Goal: Task Accomplishment & Management: Use online tool/utility

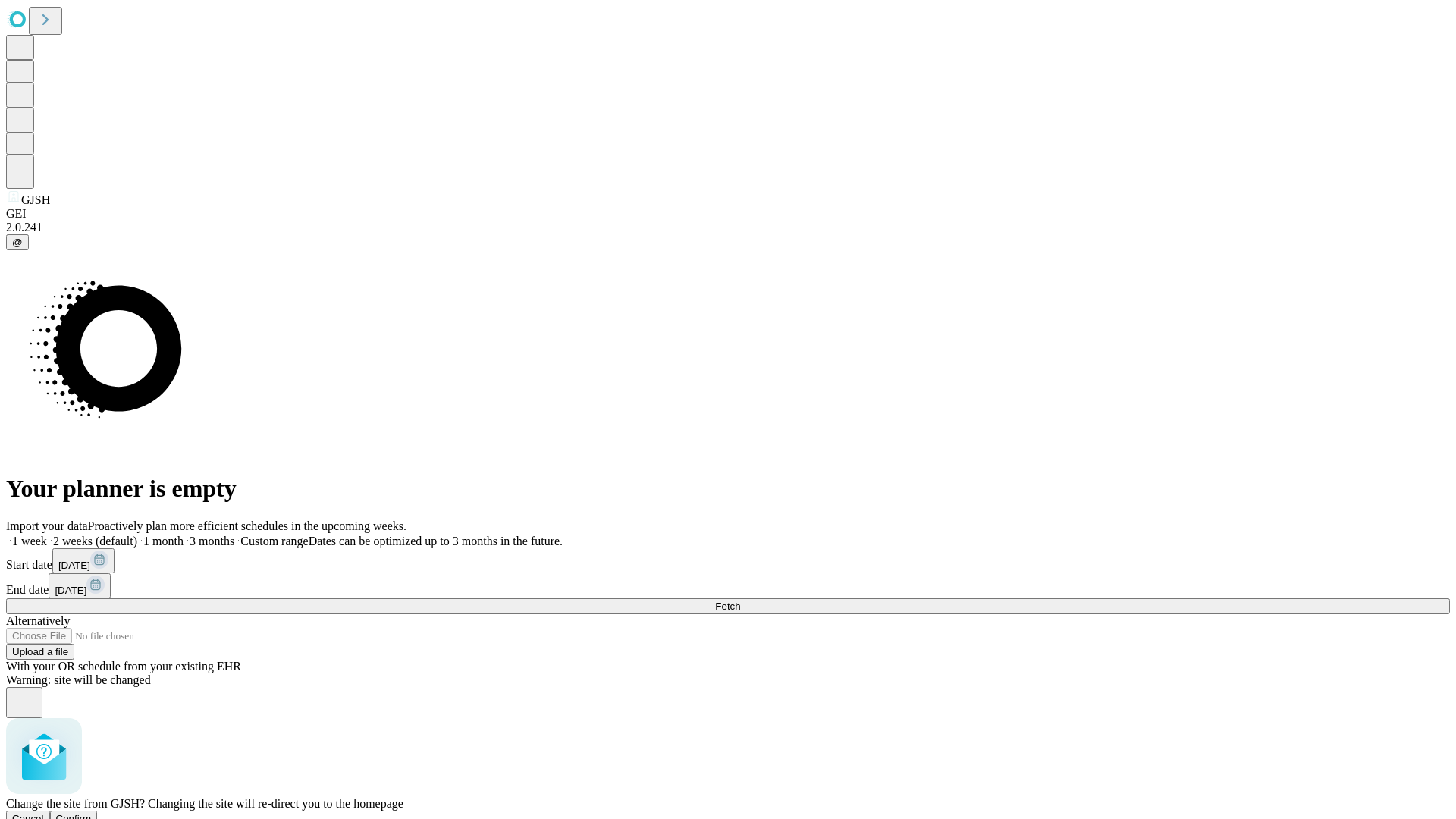
click at [92, 813] on span "Confirm" at bounding box center [74, 819] width 36 height 11
click at [47, 535] on label "1 week" at bounding box center [26, 541] width 41 height 13
click at [740, 600] on span "Fetch" at bounding box center [727, 606] width 25 height 11
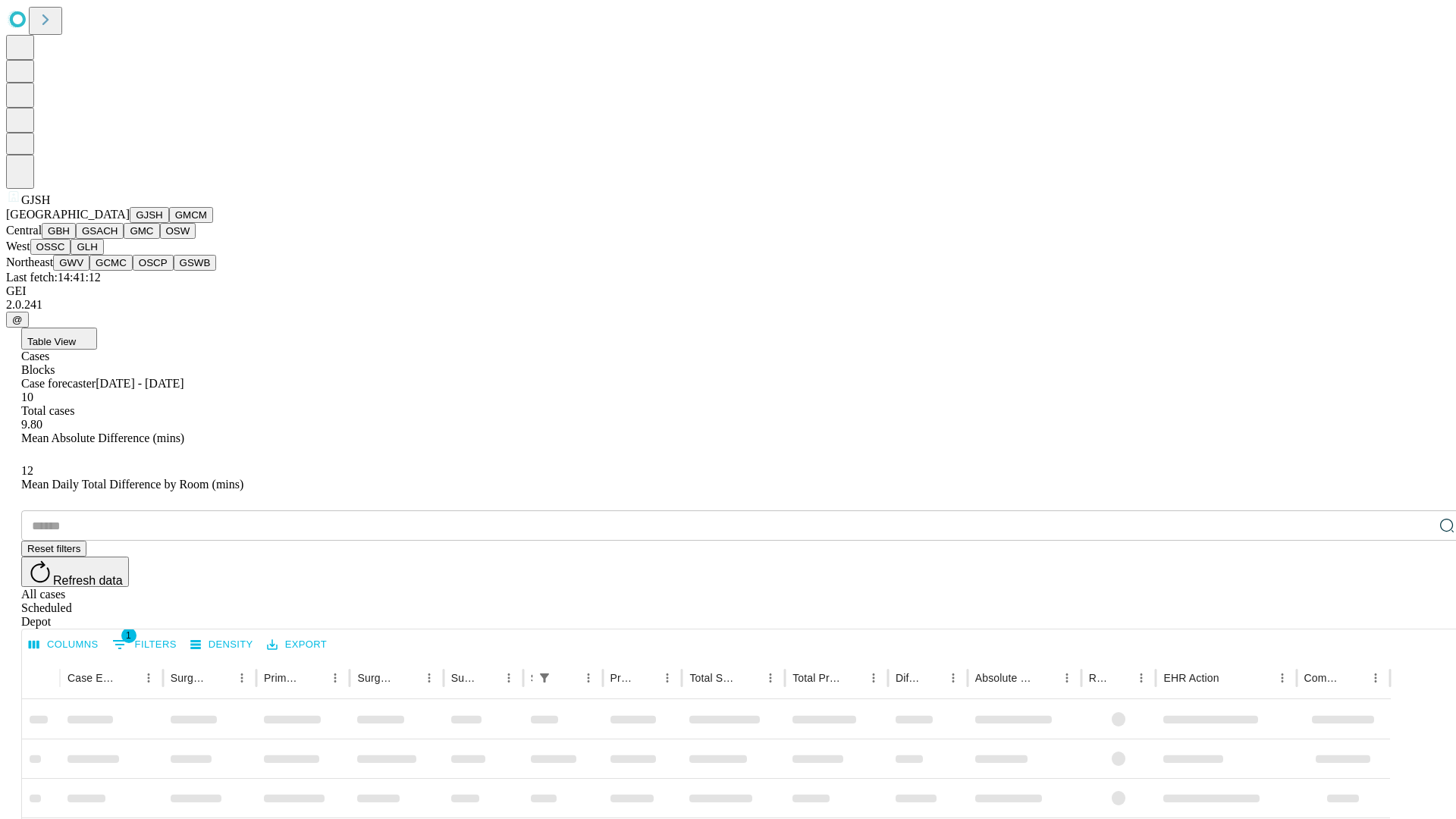
click at [169, 223] on button "GMCM" at bounding box center [190, 215] width 44 height 16
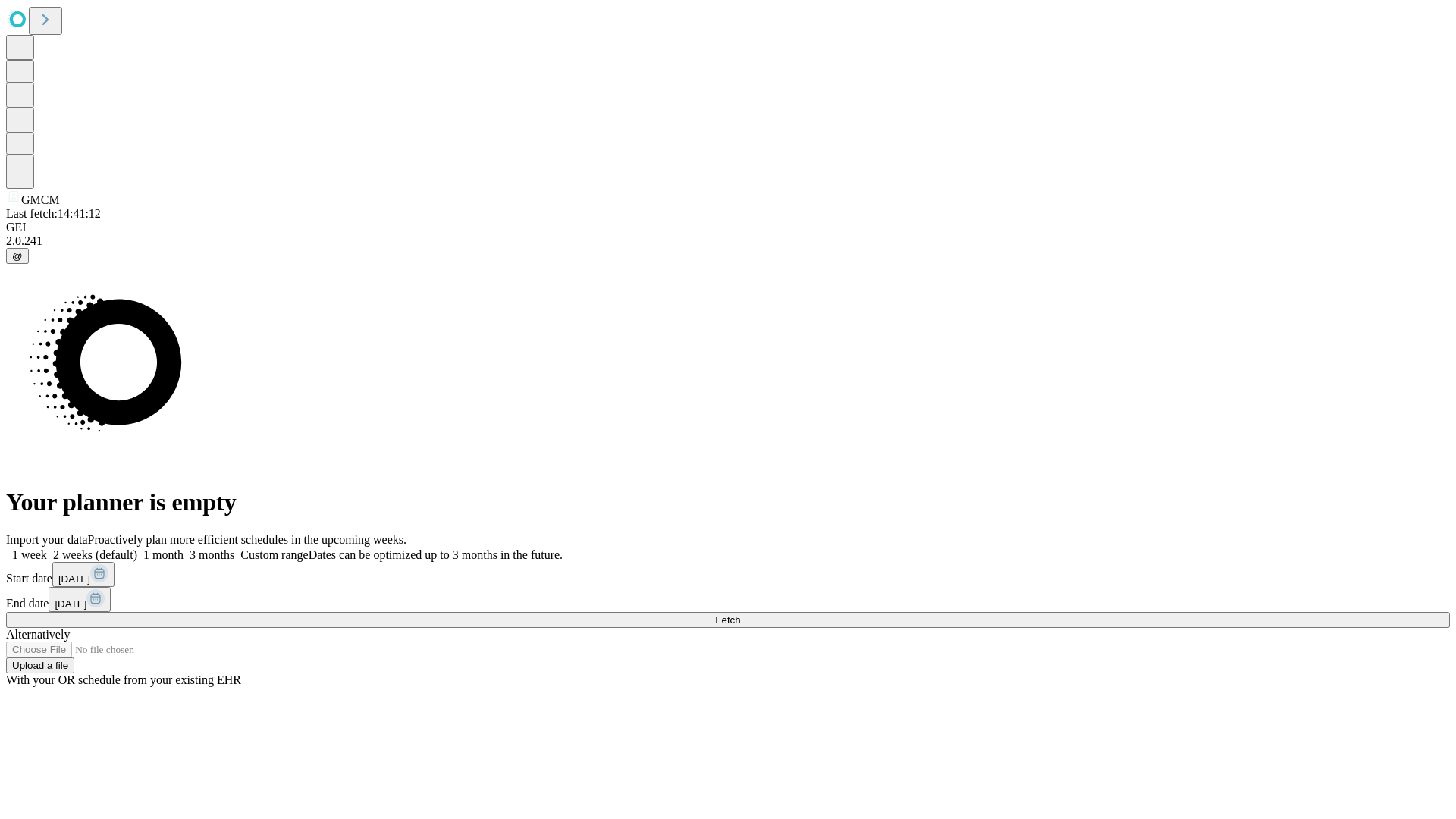
click at [47, 548] on label "1 week" at bounding box center [26, 554] width 41 height 13
click at [740, 614] on span "Fetch" at bounding box center [727, 620] width 25 height 11
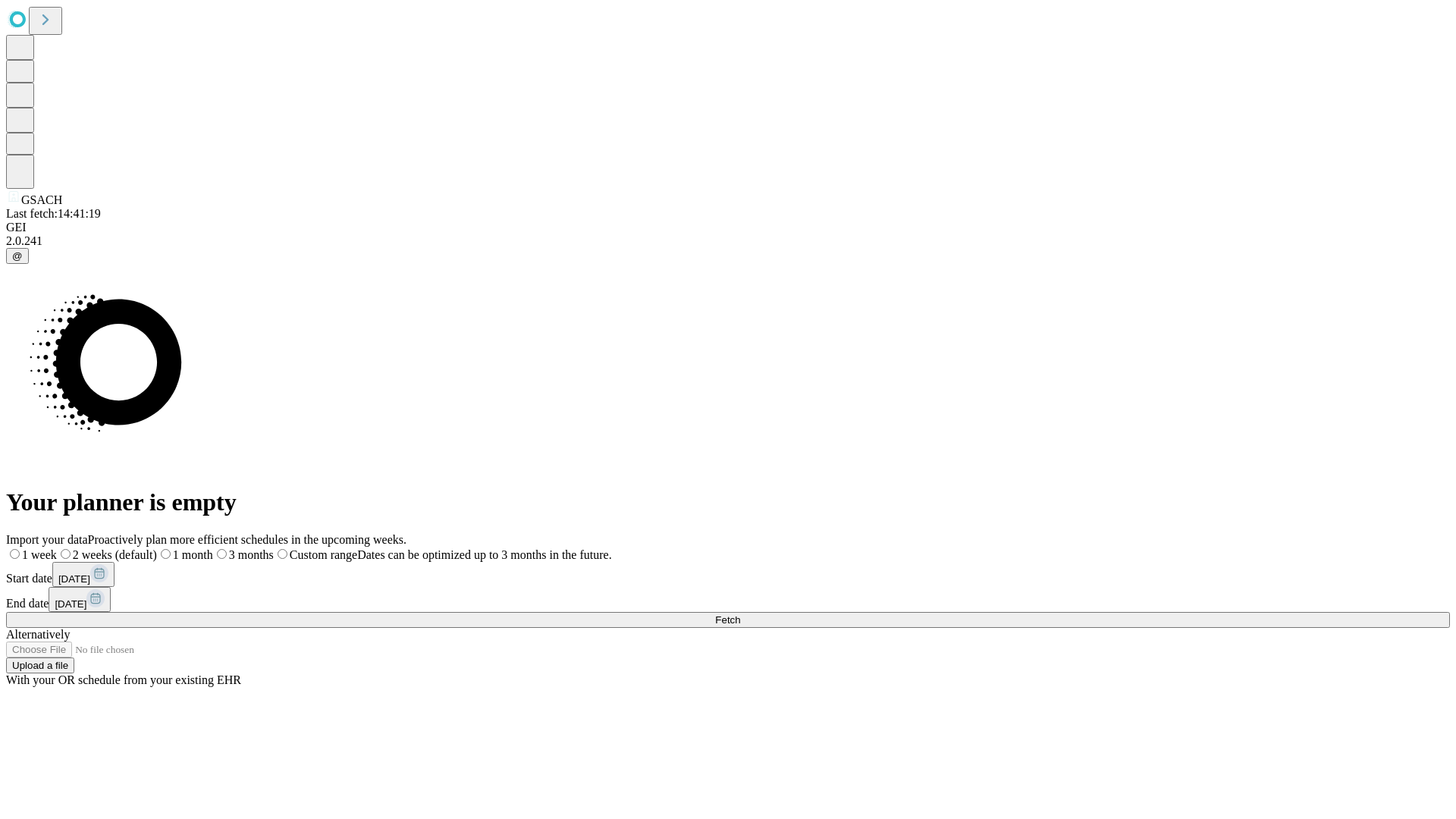
click at [57, 548] on label "1 week" at bounding box center [31, 554] width 51 height 13
click at [740, 614] on span "Fetch" at bounding box center [727, 620] width 25 height 11
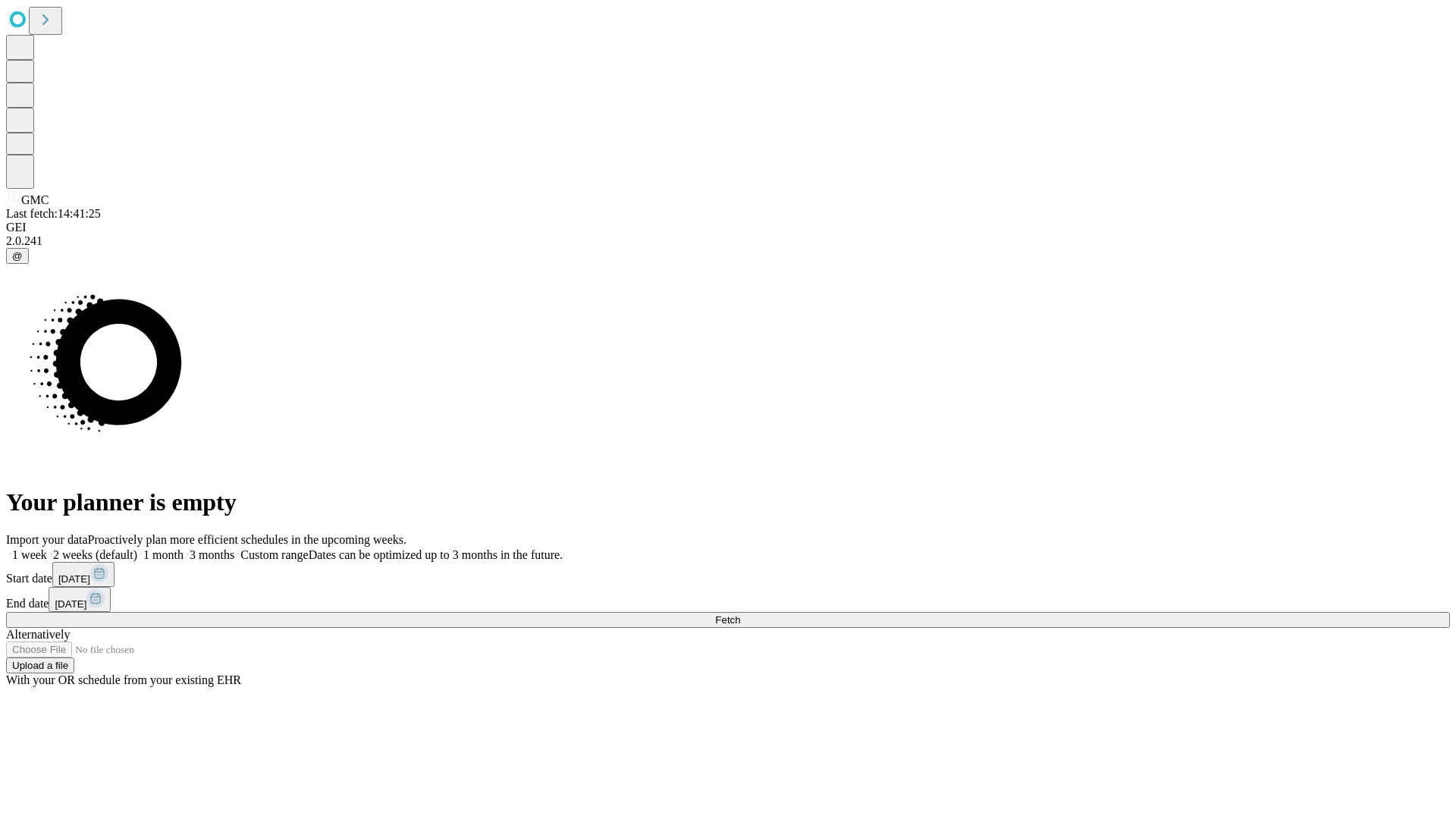
click at [47, 548] on label "1 week" at bounding box center [26, 554] width 41 height 13
click at [740, 614] on span "Fetch" at bounding box center [727, 620] width 25 height 11
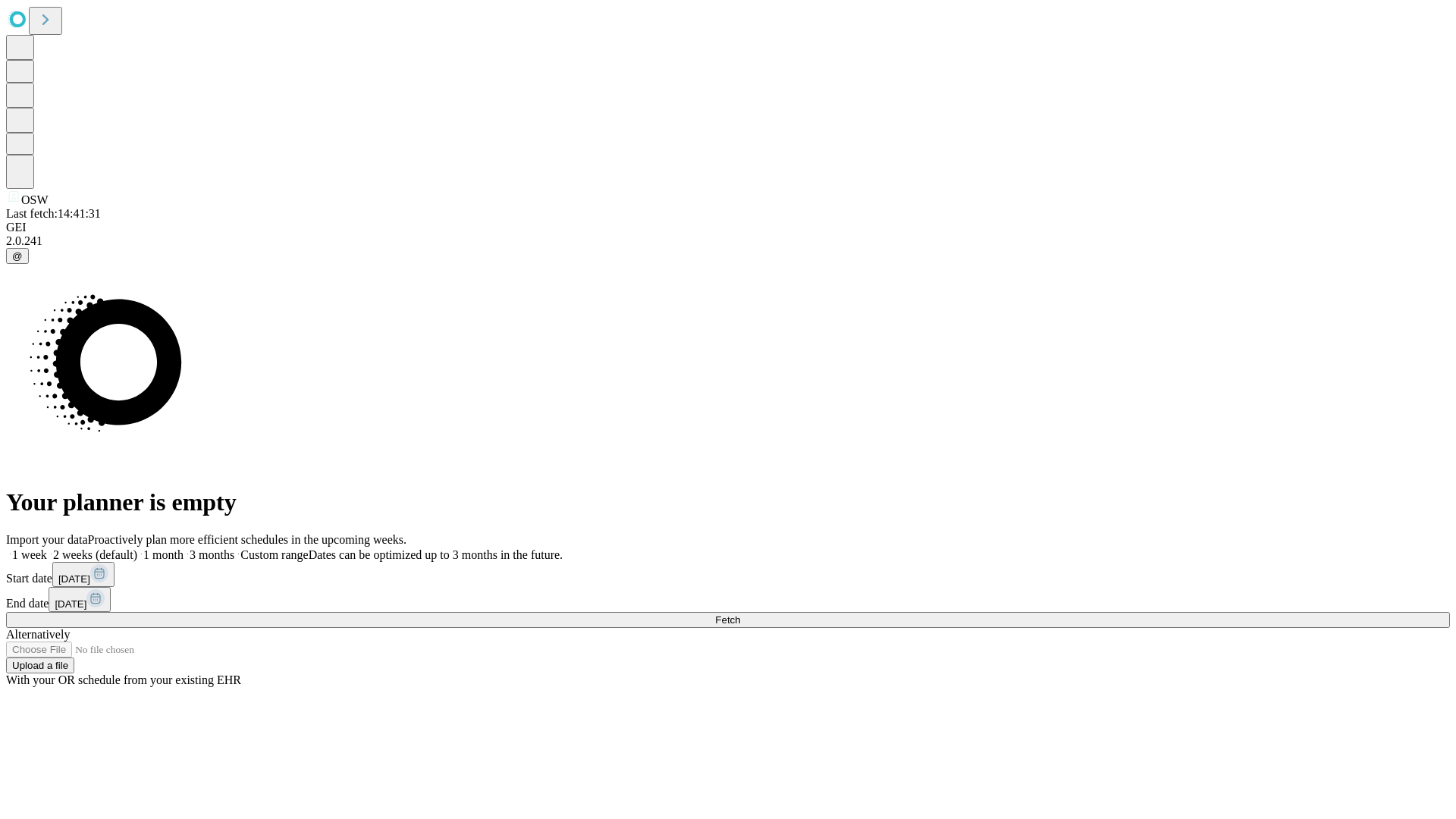
click at [47, 548] on label "1 week" at bounding box center [26, 554] width 41 height 13
click at [740, 614] on span "Fetch" at bounding box center [727, 620] width 25 height 11
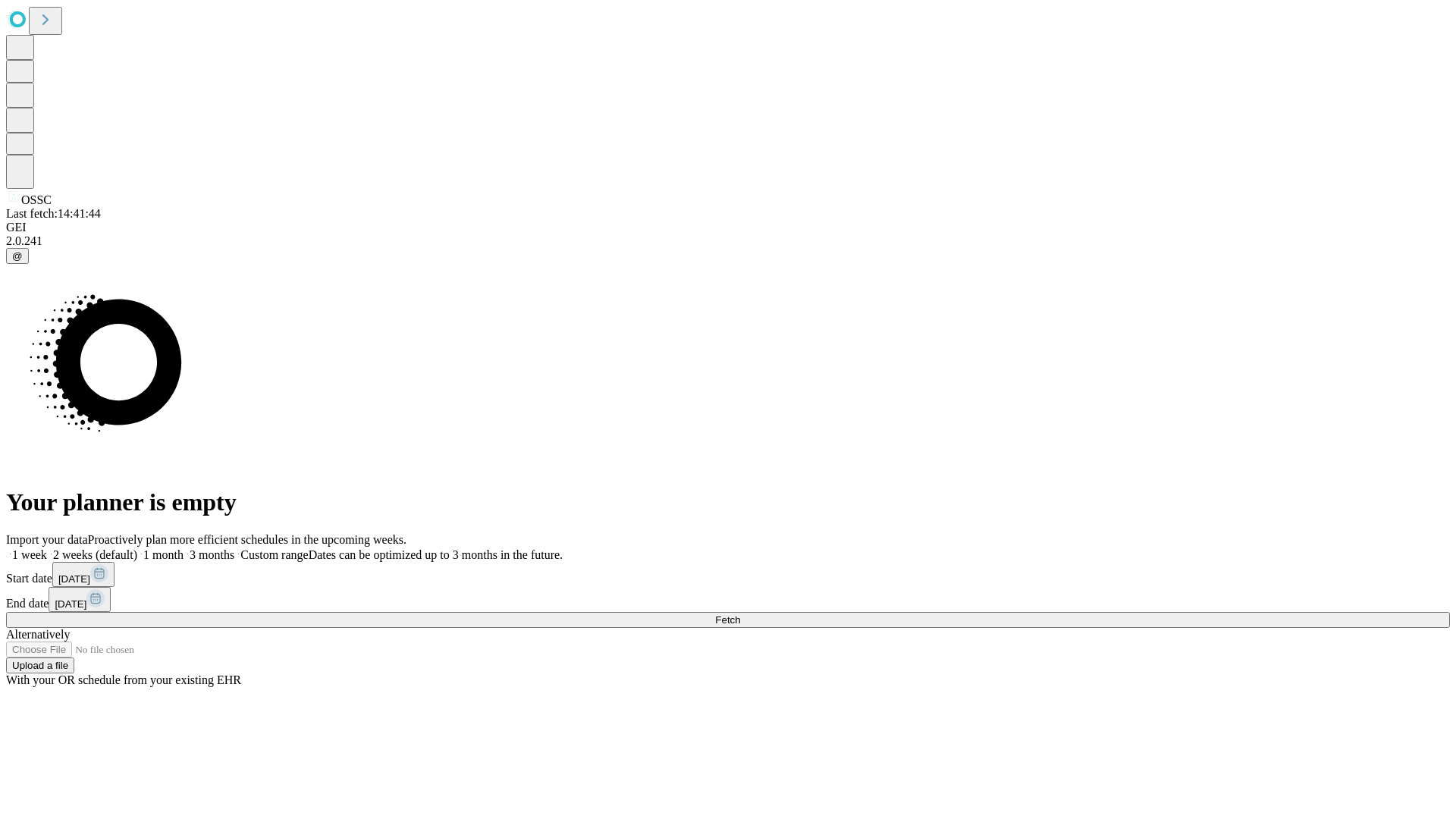
click at [47, 548] on label "1 week" at bounding box center [26, 554] width 41 height 13
click at [740, 614] on span "Fetch" at bounding box center [727, 620] width 25 height 11
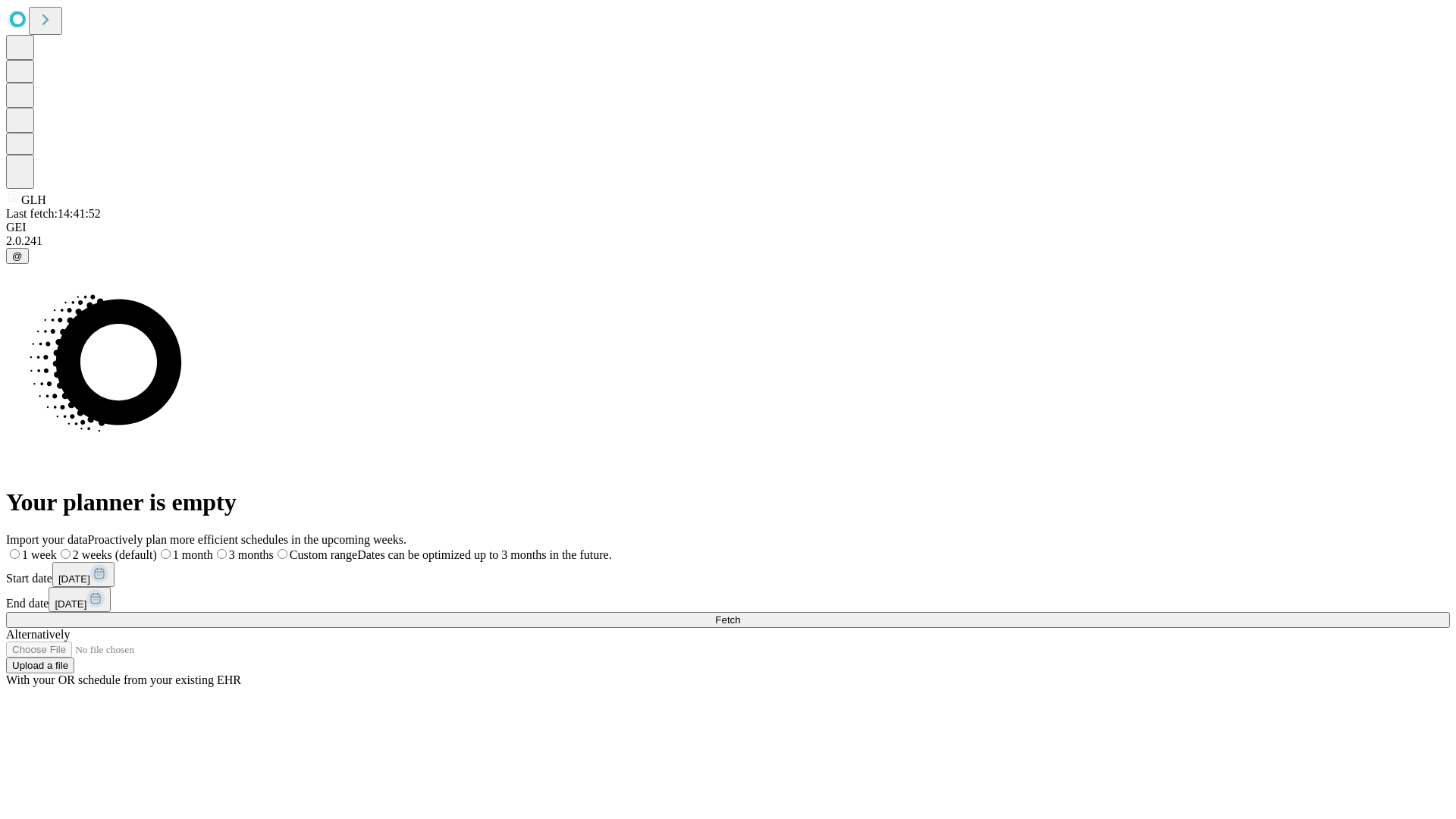
click at [740, 614] on span "Fetch" at bounding box center [727, 620] width 25 height 11
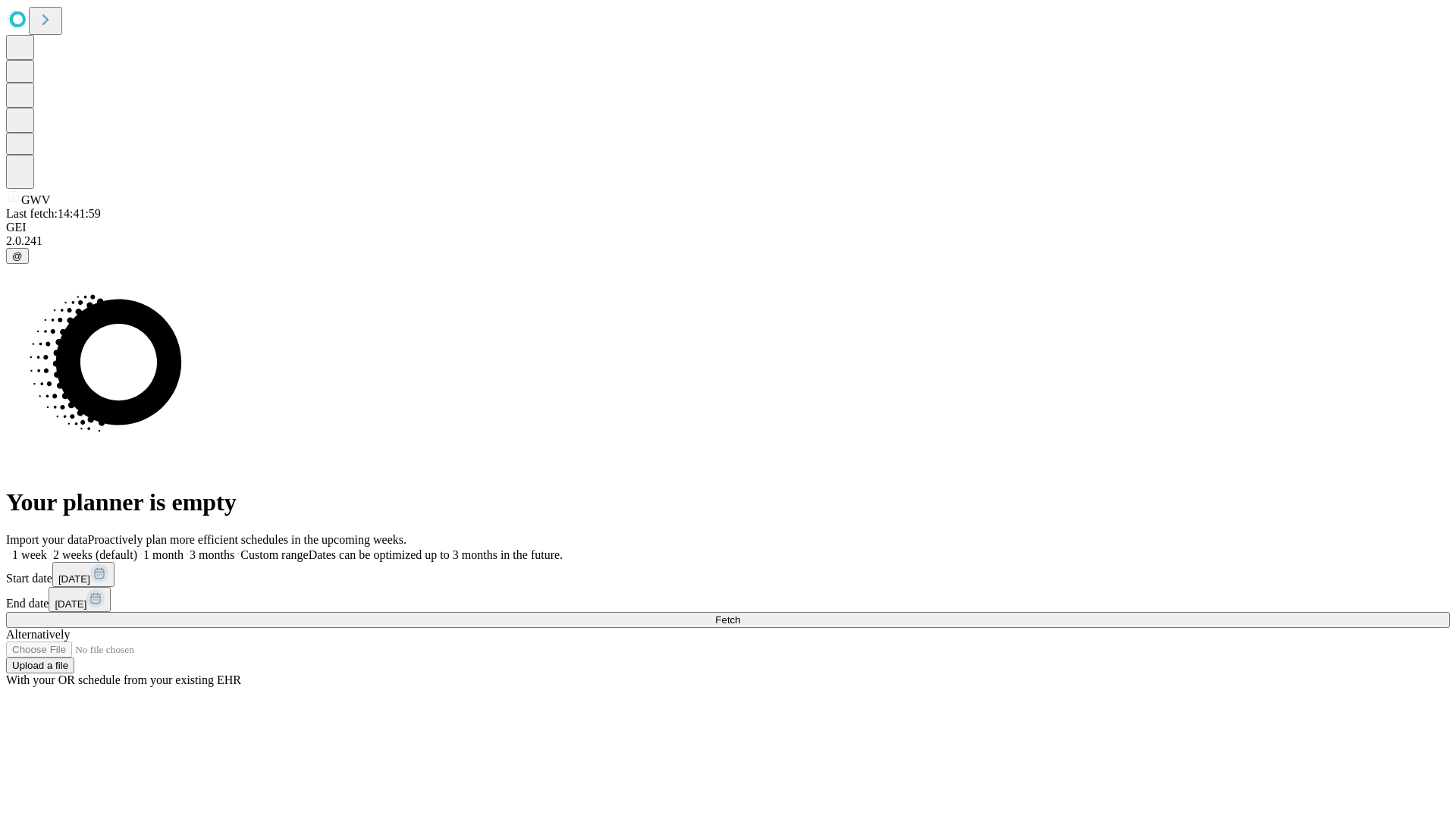
click at [47, 548] on label "1 week" at bounding box center [26, 554] width 41 height 13
click at [740, 614] on span "Fetch" at bounding box center [727, 620] width 25 height 11
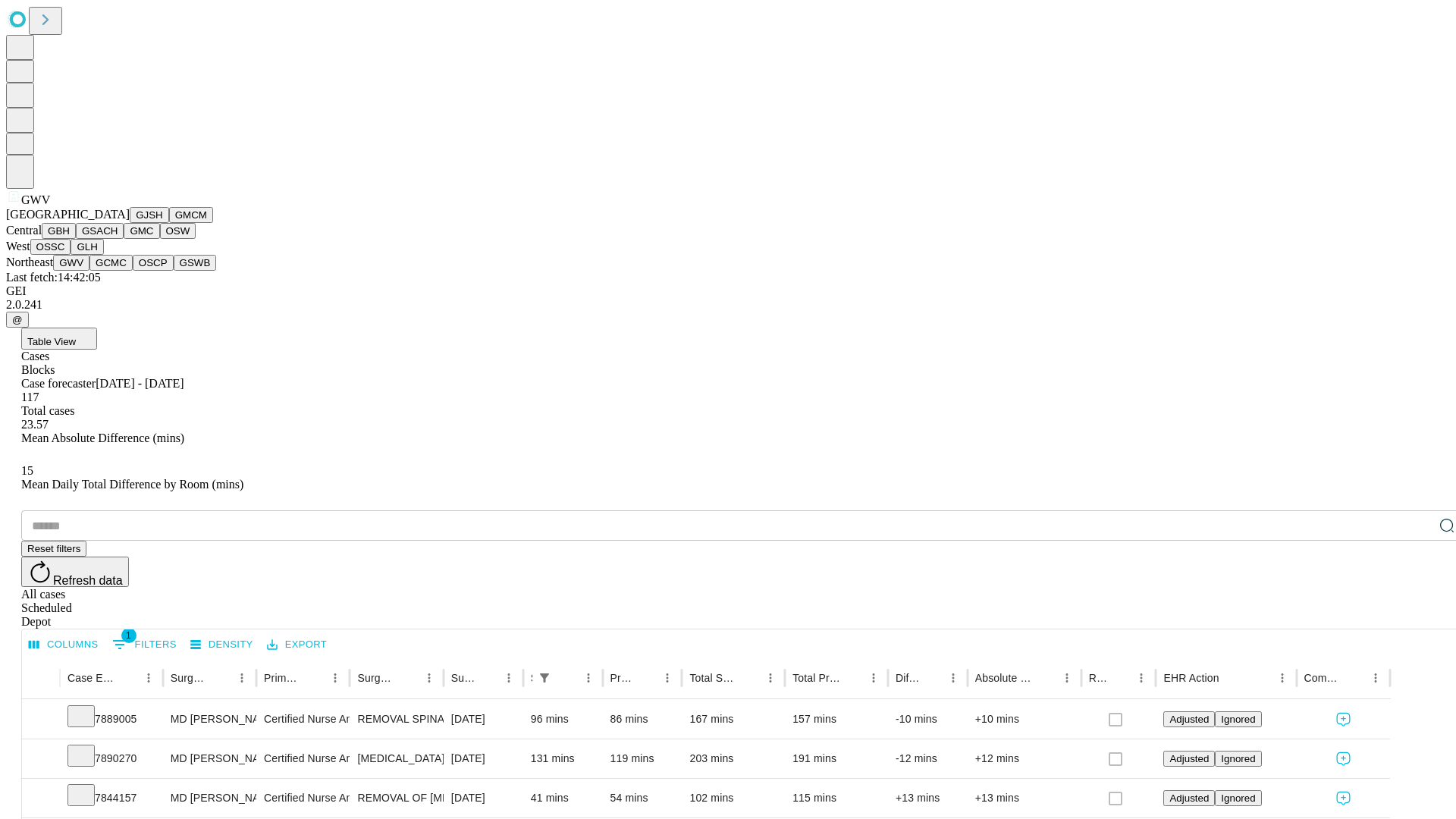
click at [117, 271] on button "GCMC" at bounding box center [111, 263] width 43 height 16
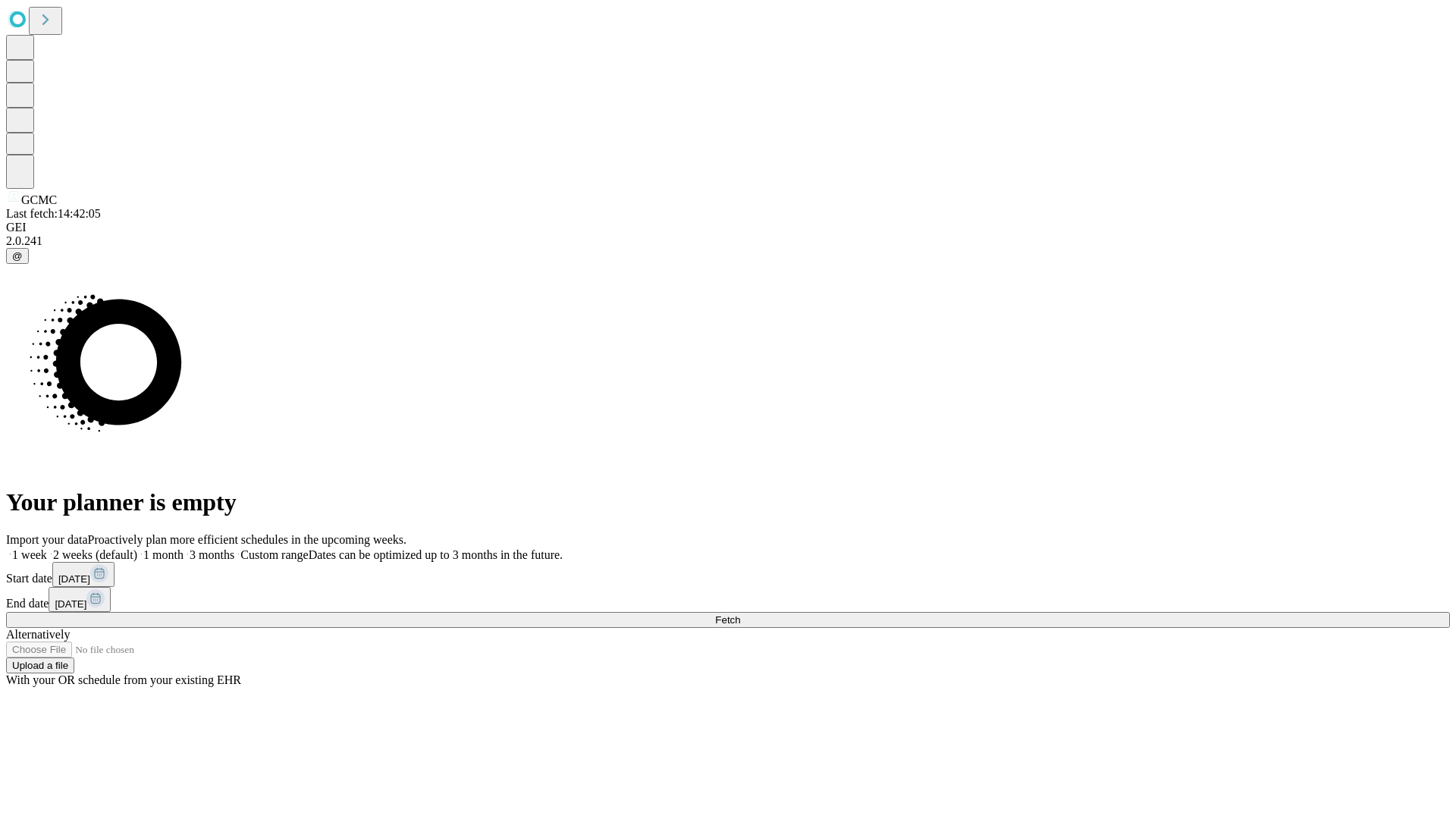
click at [47, 548] on label "1 week" at bounding box center [26, 554] width 41 height 13
click at [740, 614] on span "Fetch" at bounding box center [727, 620] width 25 height 11
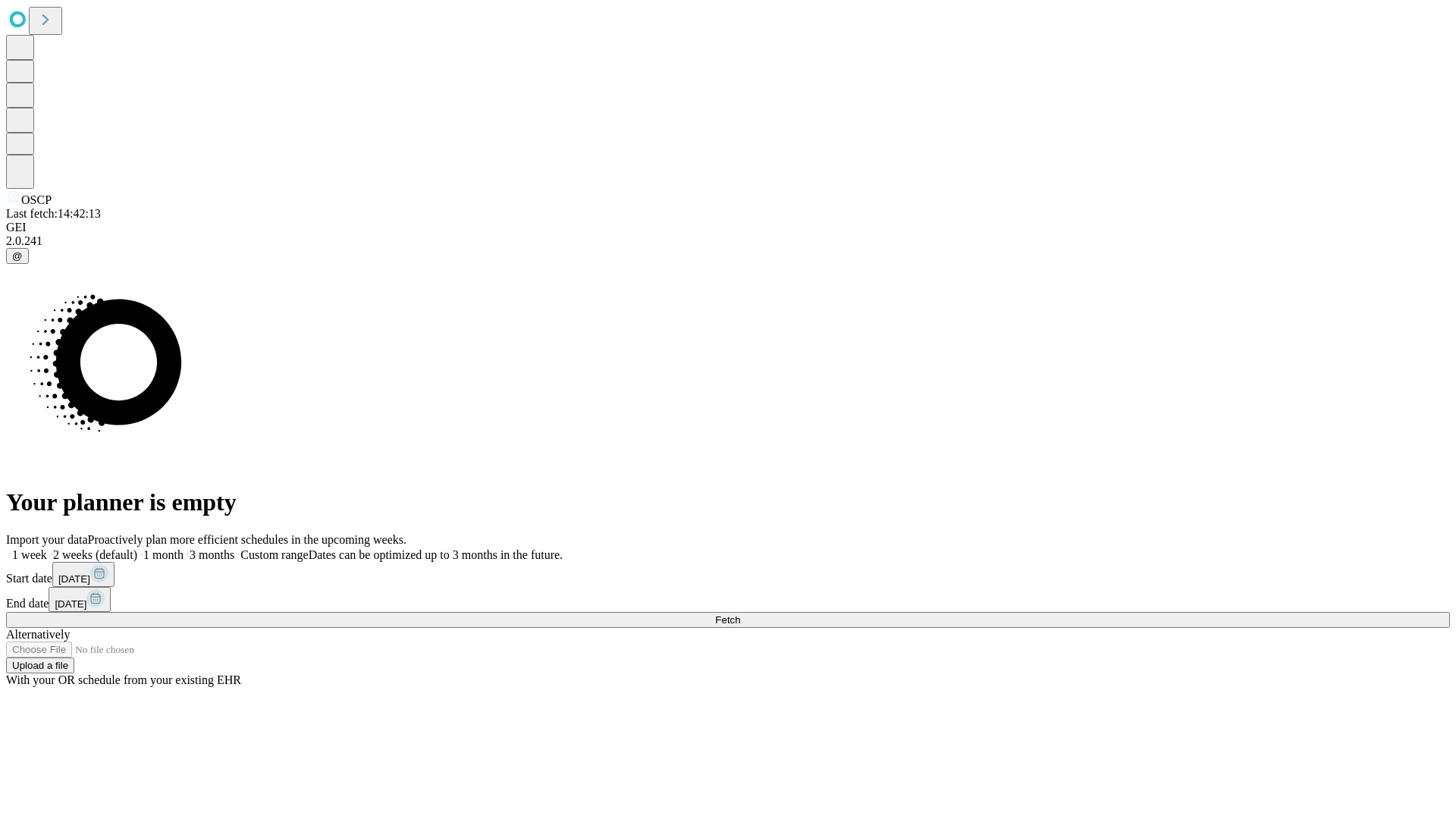
click at [47, 548] on label "1 week" at bounding box center [26, 554] width 41 height 13
click at [740, 614] on span "Fetch" at bounding box center [727, 620] width 25 height 11
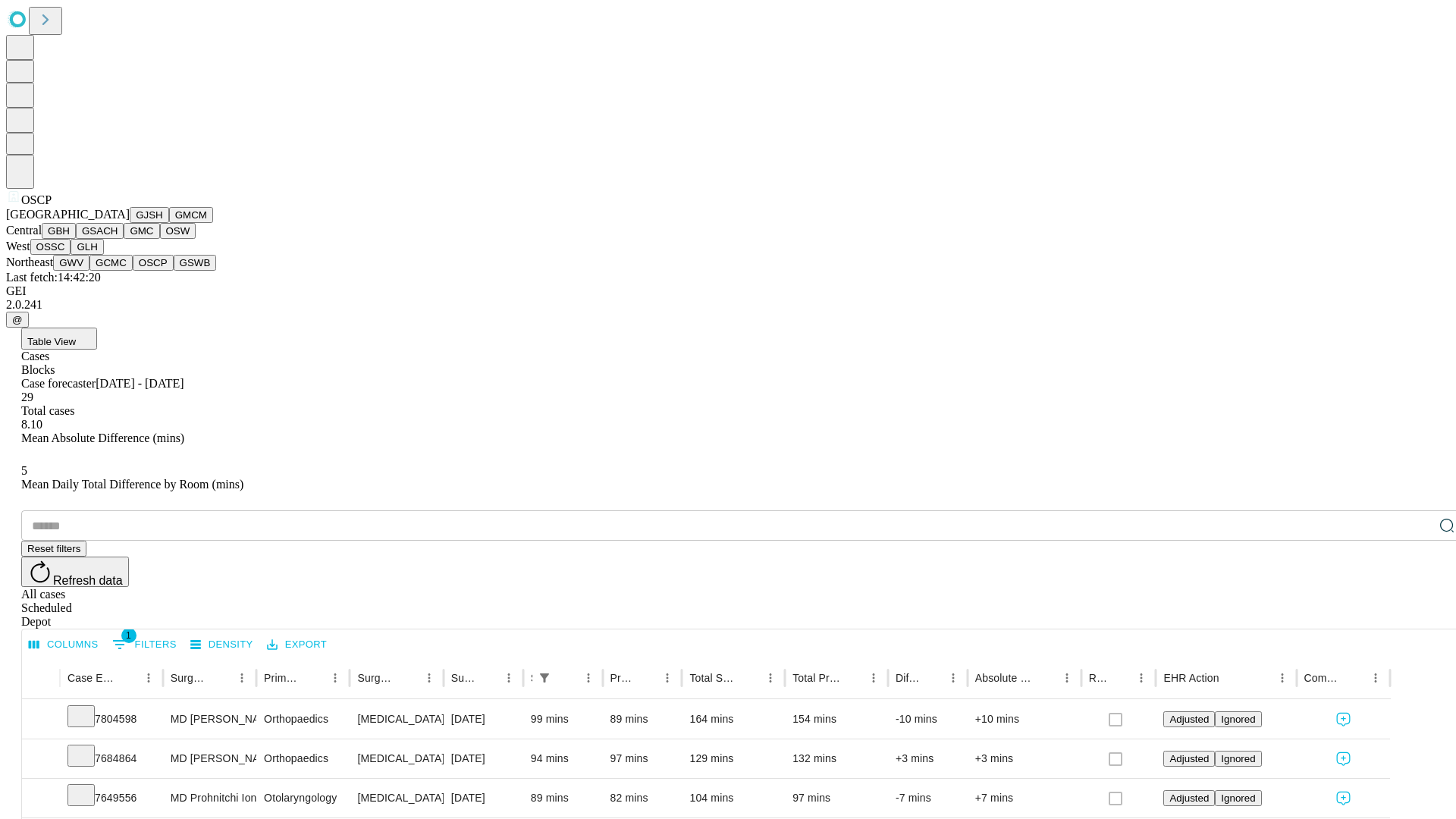
click at [174, 271] on button "GSWB" at bounding box center [195, 263] width 43 height 16
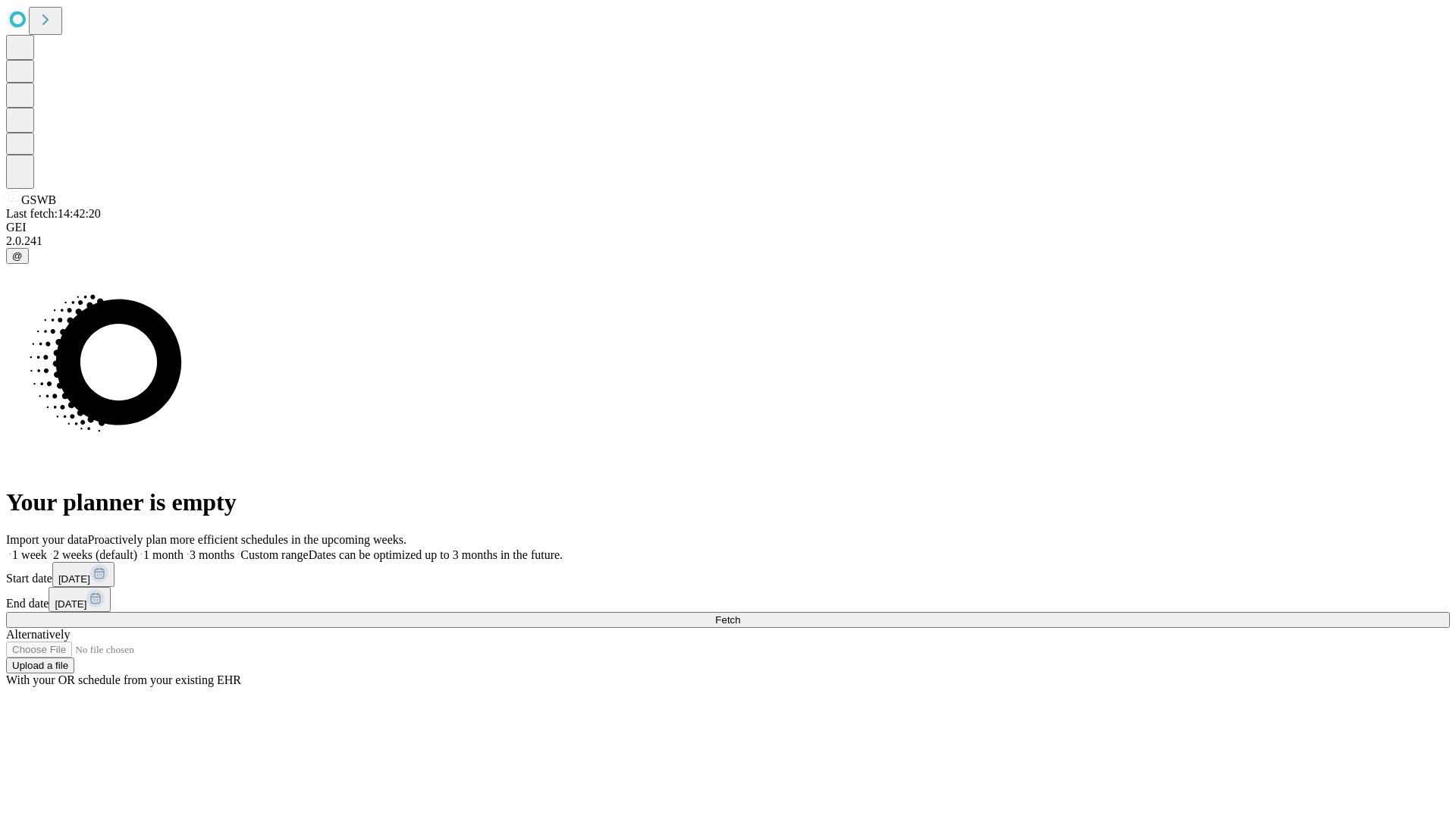
click at [47, 548] on label "1 week" at bounding box center [26, 554] width 41 height 13
click at [740, 614] on span "Fetch" at bounding box center [727, 620] width 25 height 11
